Goal: Task Accomplishment & Management: Manage account settings

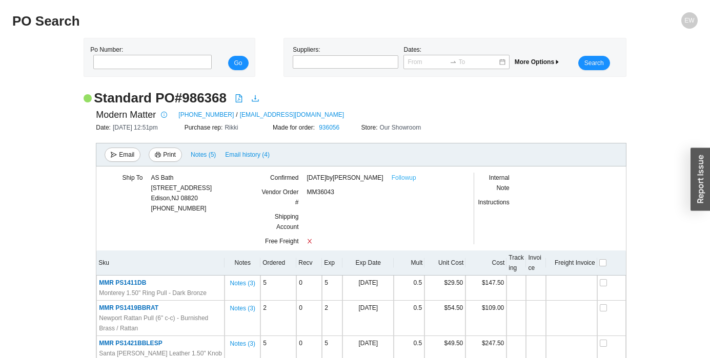
click at [416, 179] on link "Followup" at bounding box center [404, 178] width 25 height 10
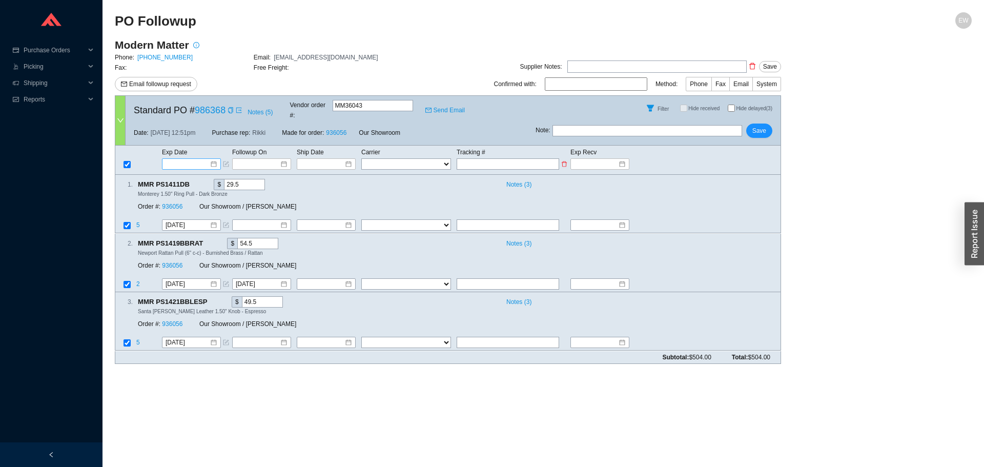
click at [213, 159] on div at bounding box center [191, 164] width 51 height 10
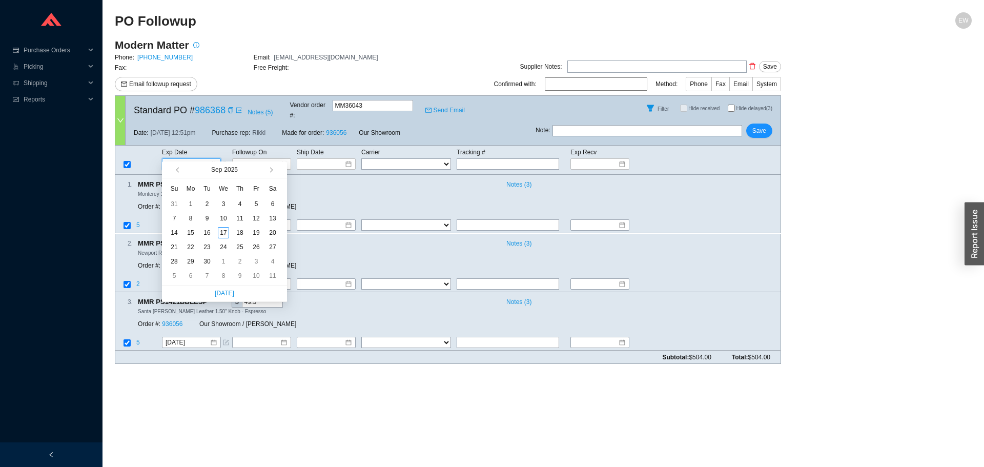
type input "9/15/2025"
click at [309, 366] on main "PO Followup EW Modern Matter Phone: (704) 749-2110 Email: hello@modern-matter.c…" at bounding box center [543, 239] width 857 height 455
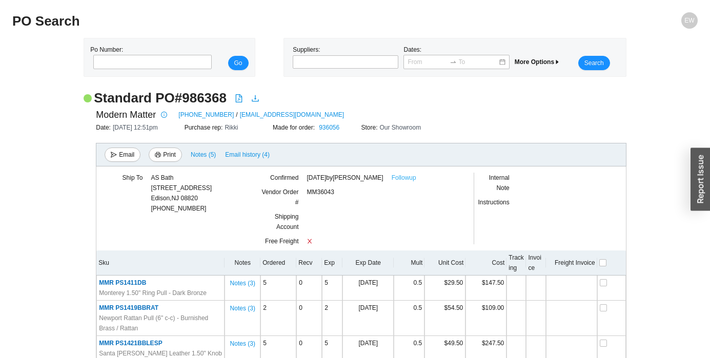
click at [412, 174] on link "Followup" at bounding box center [404, 178] width 25 height 10
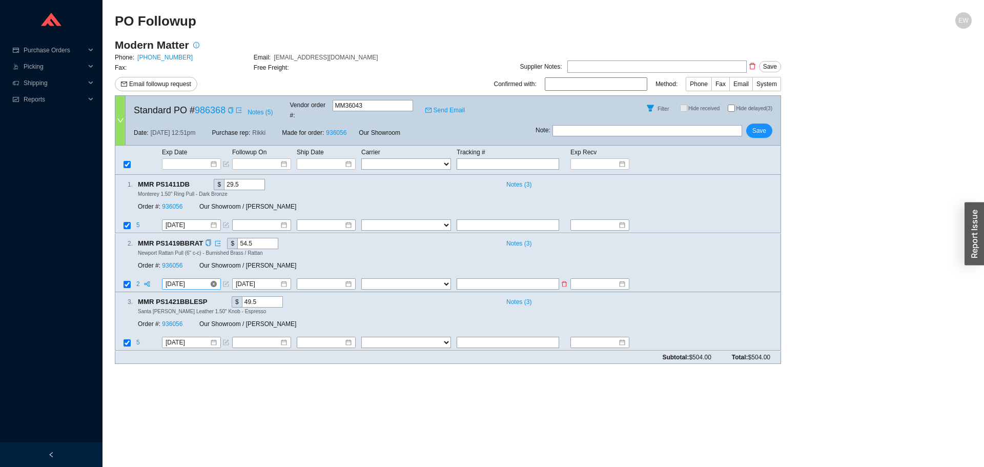
click at [214, 279] on div "[DATE]" at bounding box center [191, 284] width 51 height 10
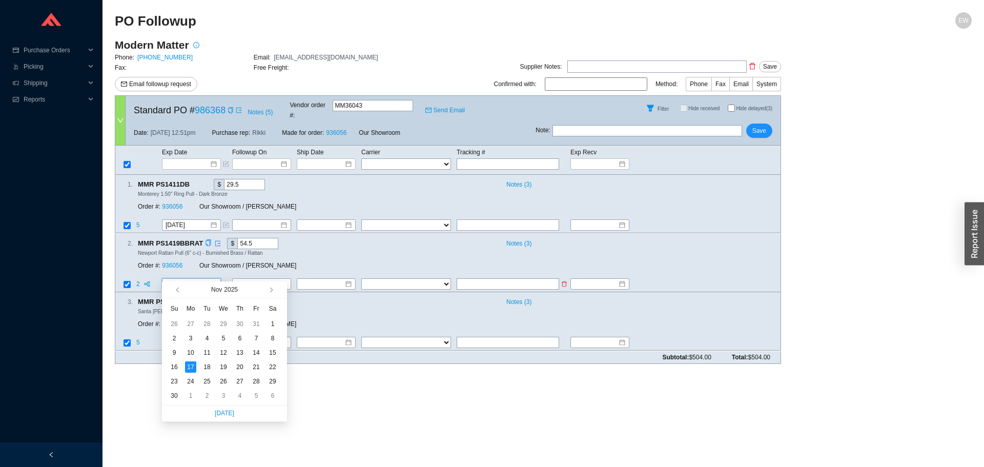
type input "11/17/2025"
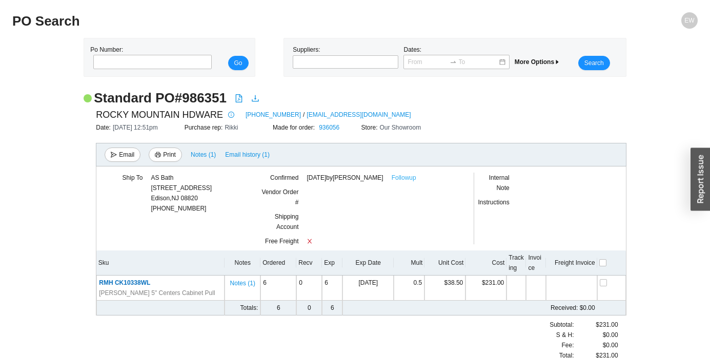
click at [408, 178] on link "Followup" at bounding box center [404, 178] width 25 height 10
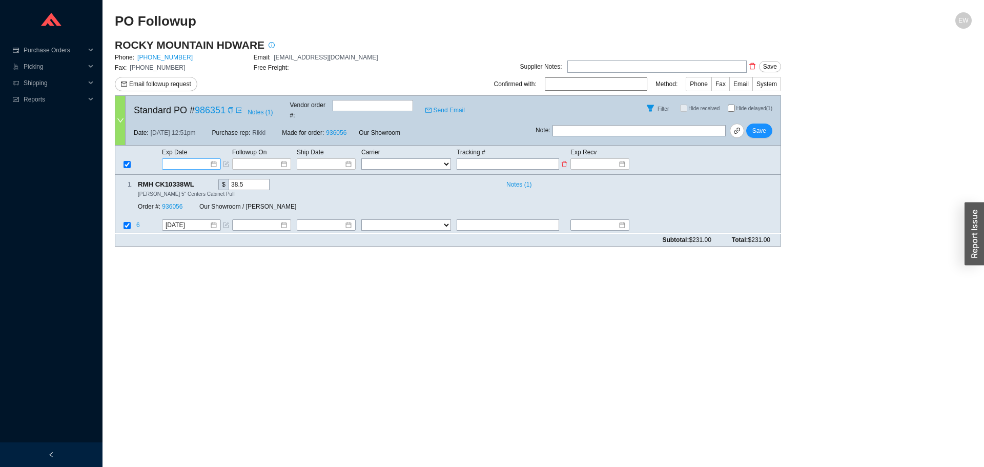
click at [210, 159] on div at bounding box center [191, 164] width 51 height 10
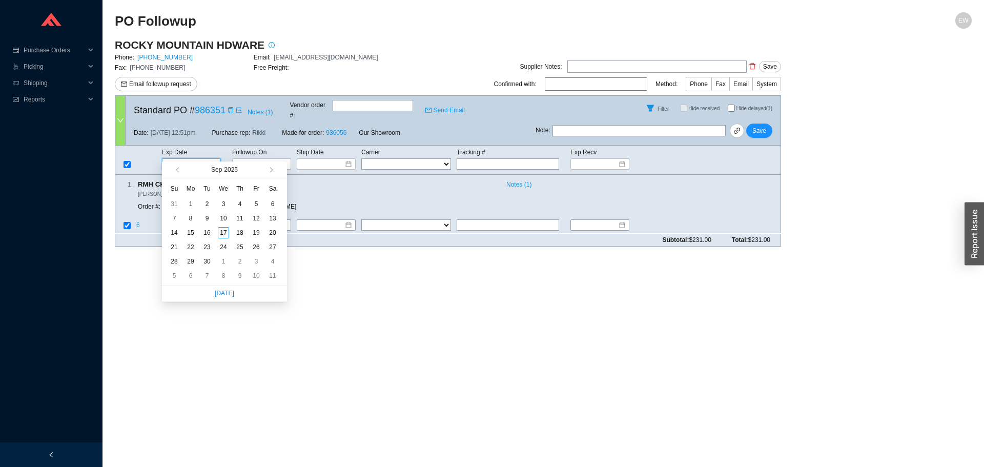
type input "9/4/2025"
click at [275, 173] on span "button" at bounding box center [280, 169] width 10 height 16
click at [274, 171] on button "button" at bounding box center [270, 169] width 10 height 16
type input "10/3/2025"
click at [272, 175] on button "button" at bounding box center [270, 169] width 10 height 16
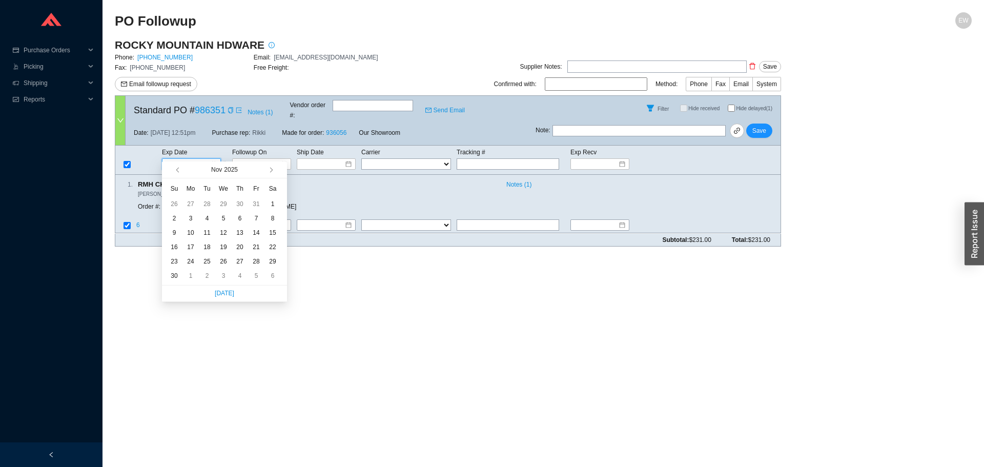
type input "11/9/2025"
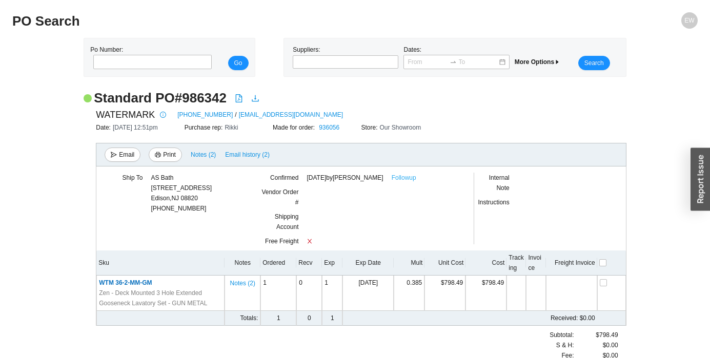
click at [416, 177] on link "Followup" at bounding box center [404, 178] width 25 height 10
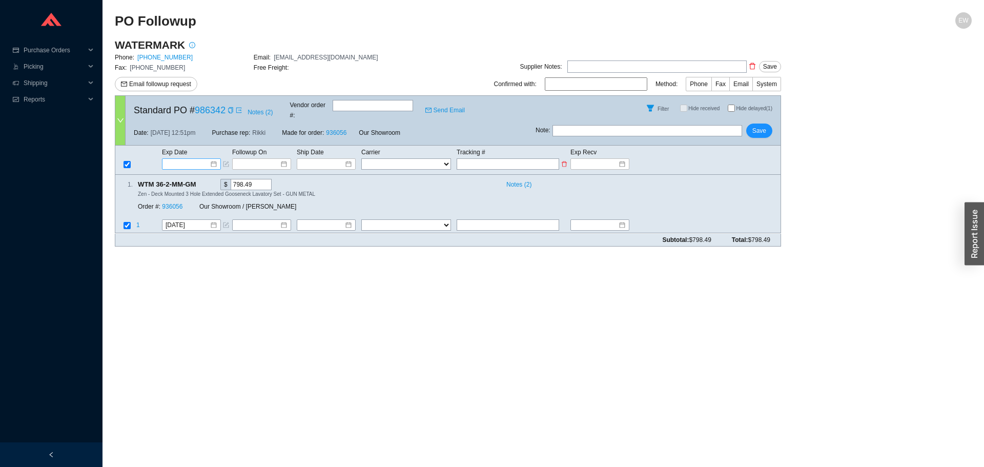
click at [214, 159] on div at bounding box center [191, 164] width 51 height 10
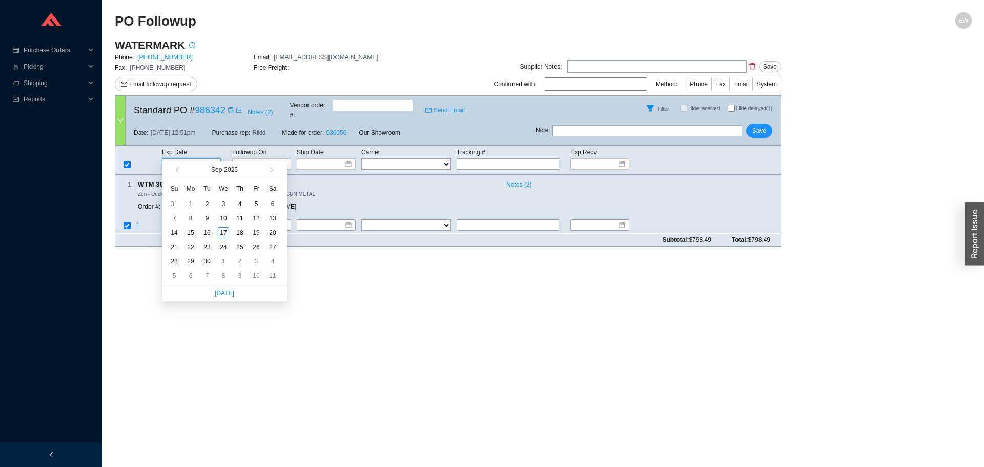
type input "[DATE]"
click at [272, 172] on button "button" at bounding box center [270, 169] width 10 height 16
type input "[DATE]"
type input "ETA"
drag, startPoint x: 343, startPoint y: 268, endPoint x: 315, endPoint y: 62, distance: 207.9
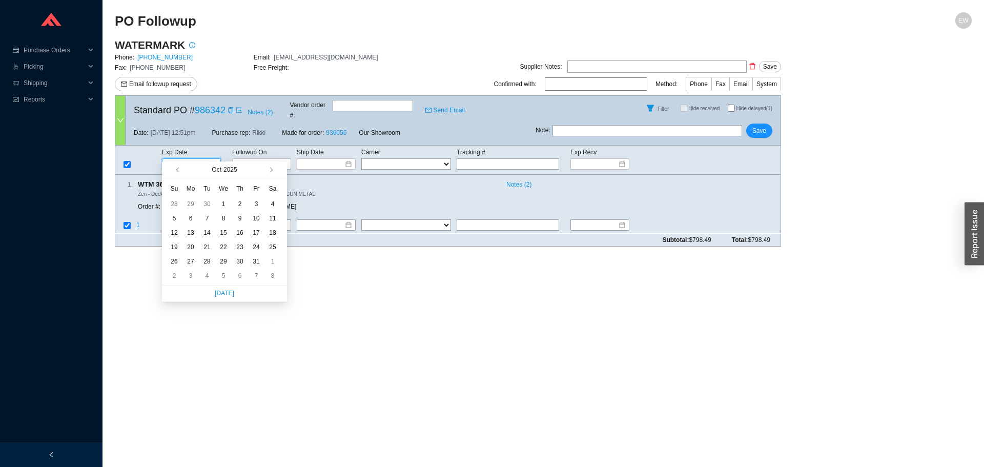
click at [337, 262] on main "PO Followup EW WATERMARK Phone: 718-257-2800 Email: ORDERS@WATERMARK-DESIGNS.CO…" at bounding box center [543, 239] width 857 height 455
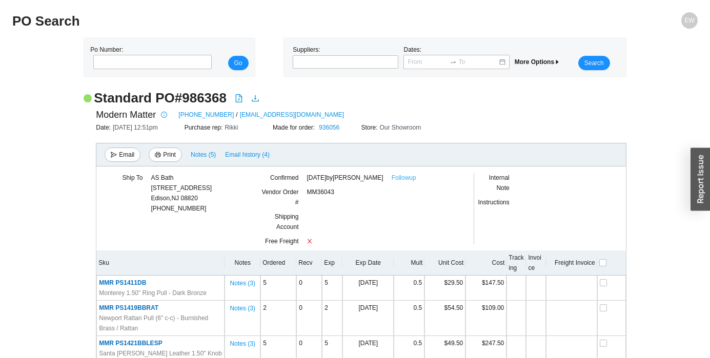
click at [413, 181] on link "Followup" at bounding box center [404, 178] width 25 height 10
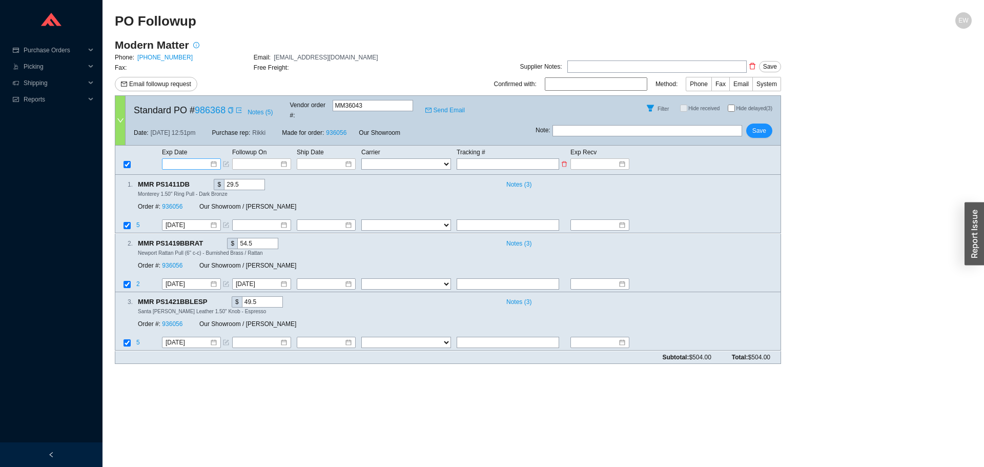
click at [218, 158] on div at bounding box center [191, 163] width 59 height 11
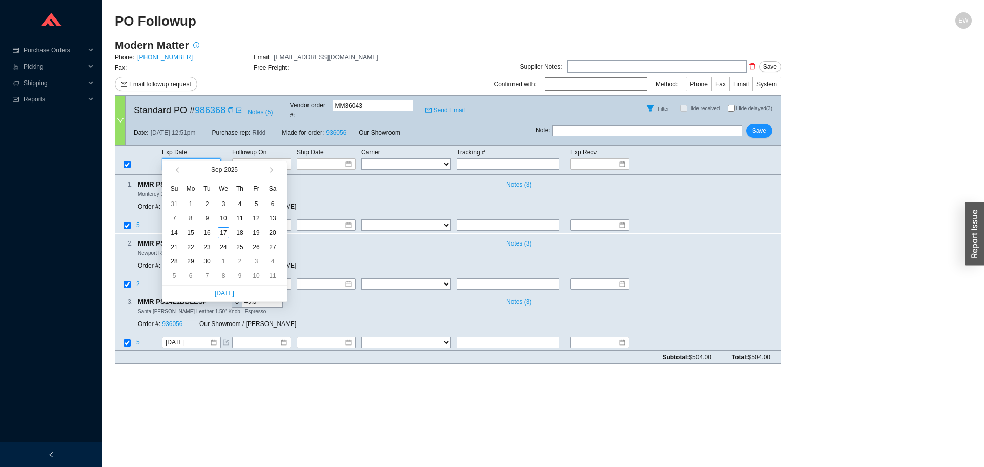
type input "9/5/2025"
type input "9/22/2025"
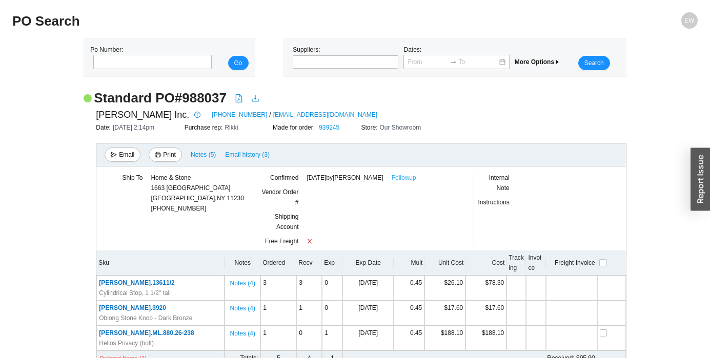
click at [416, 178] on link "Followup" at bounding box center [404, 178] width 25 height 10
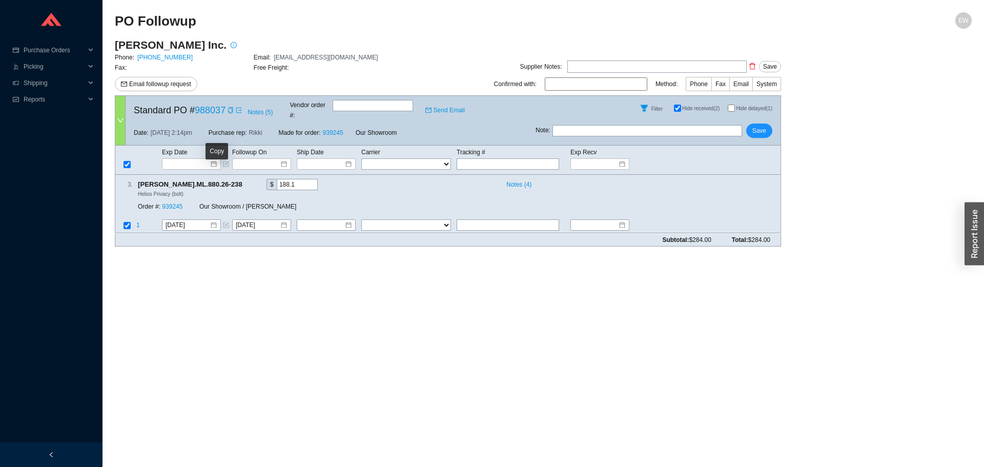
click at [214, 149] on div "Copy" at bounding box center [217, 151] width 23 height 16
click at [196, 153] on div "[PERSON_NAME].ML.880.26-238" at bounding box center [195, 151] width 102 height 16
click at [217, 158] on div at bounding box center [191, 163] width 59 height 11
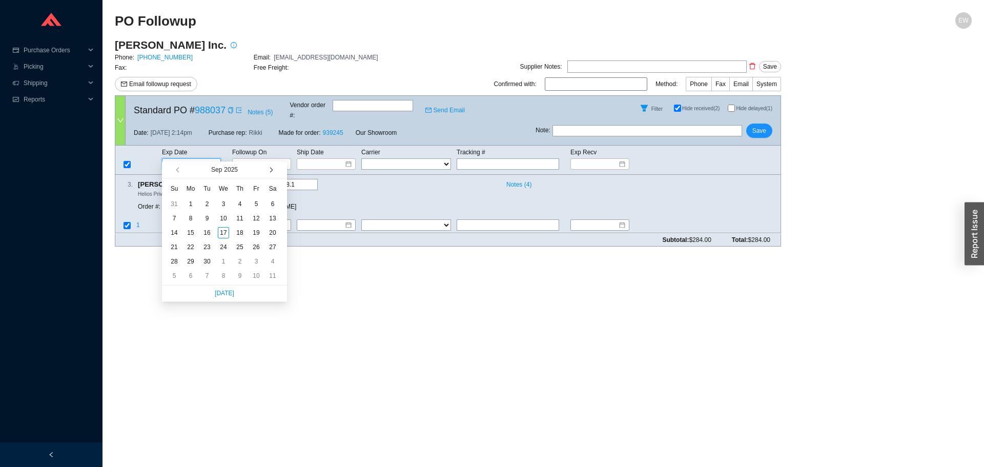
click at [267, 168] on button "button" at bounding box center [270, 169] width 10 height 16
